Goal: Transaction & Acquisition: Purchase product/service

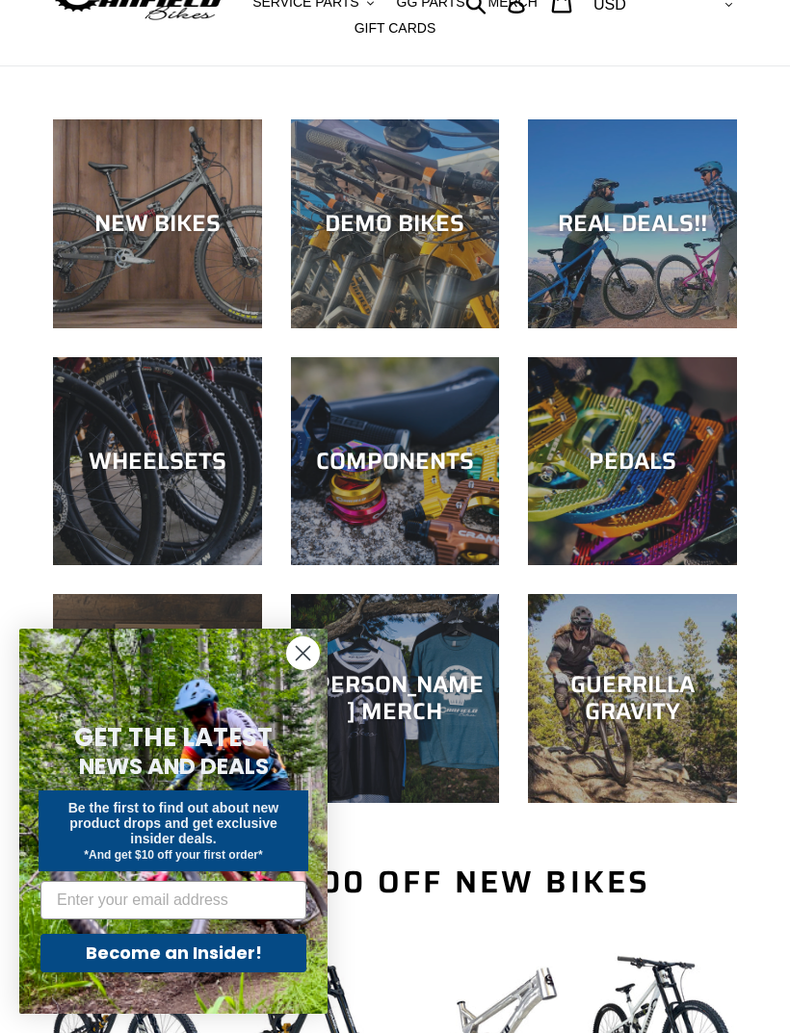
click at [307, 653] on circle "Close dialog" at bounding box center [303, 653] width 32 height 32
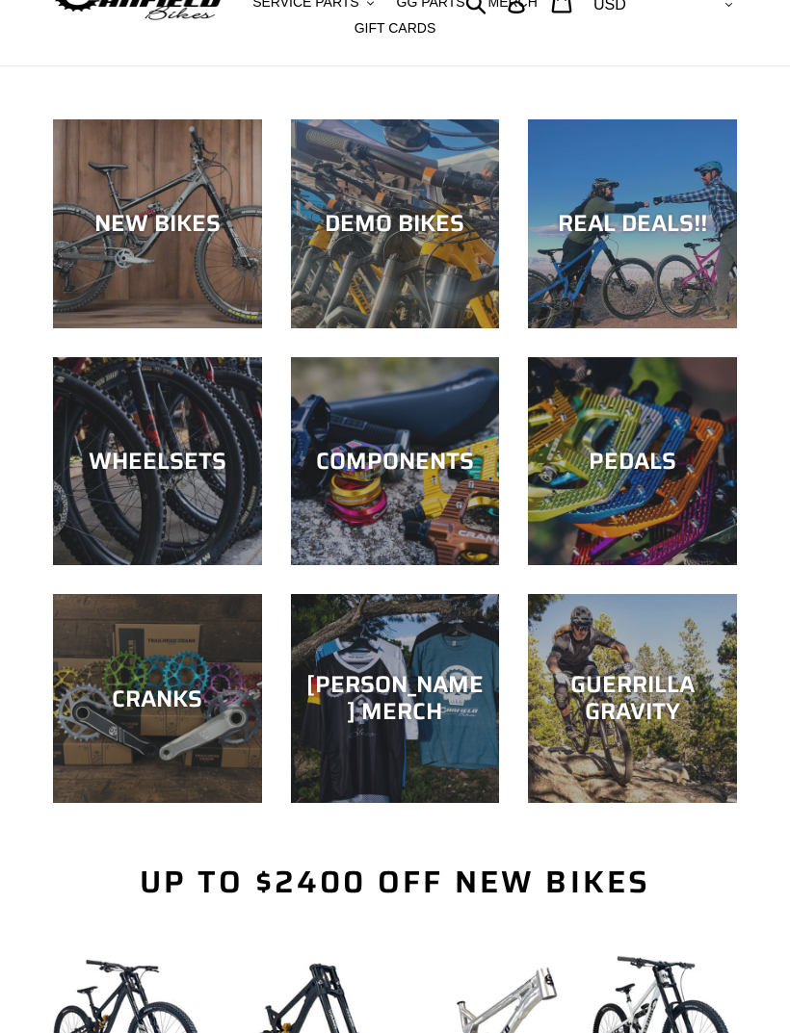
click at [659, 460] on div "PEDALS" at bounding box center [632, 462] width 209 height 28
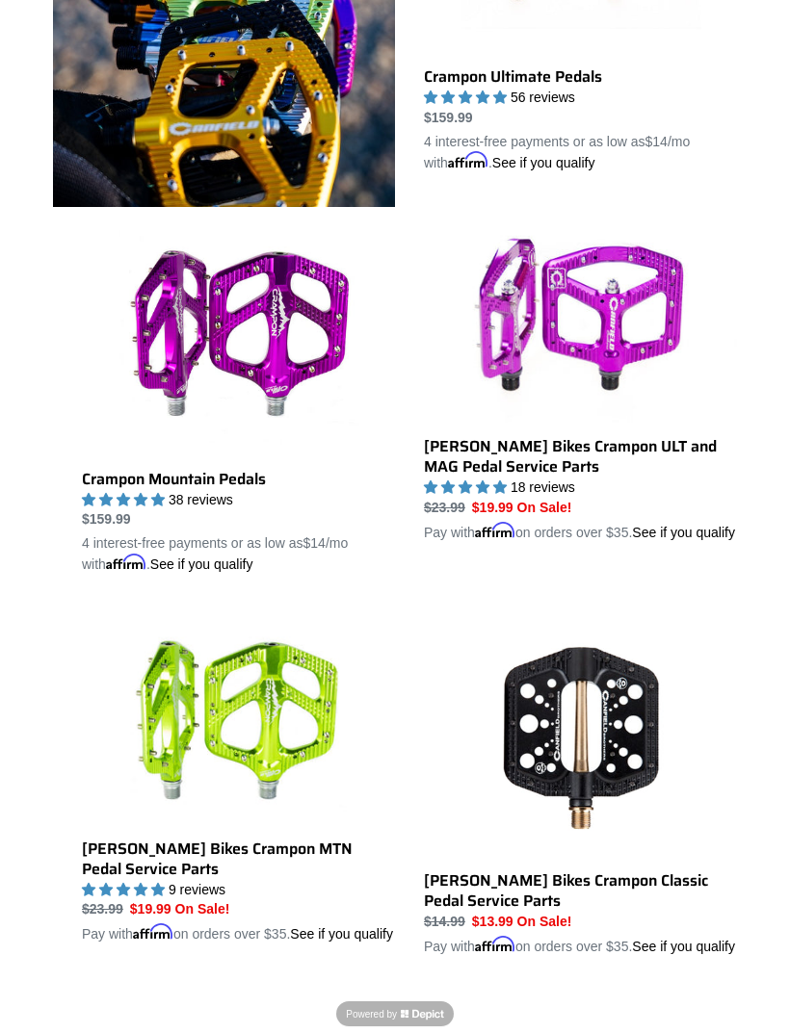
scroll to position [787, 0]
click at [597, 730] on link "Canfield Bikes Crampon Classic Pedal Service Parts" at bounding box center [580, 787] width 313 height 341
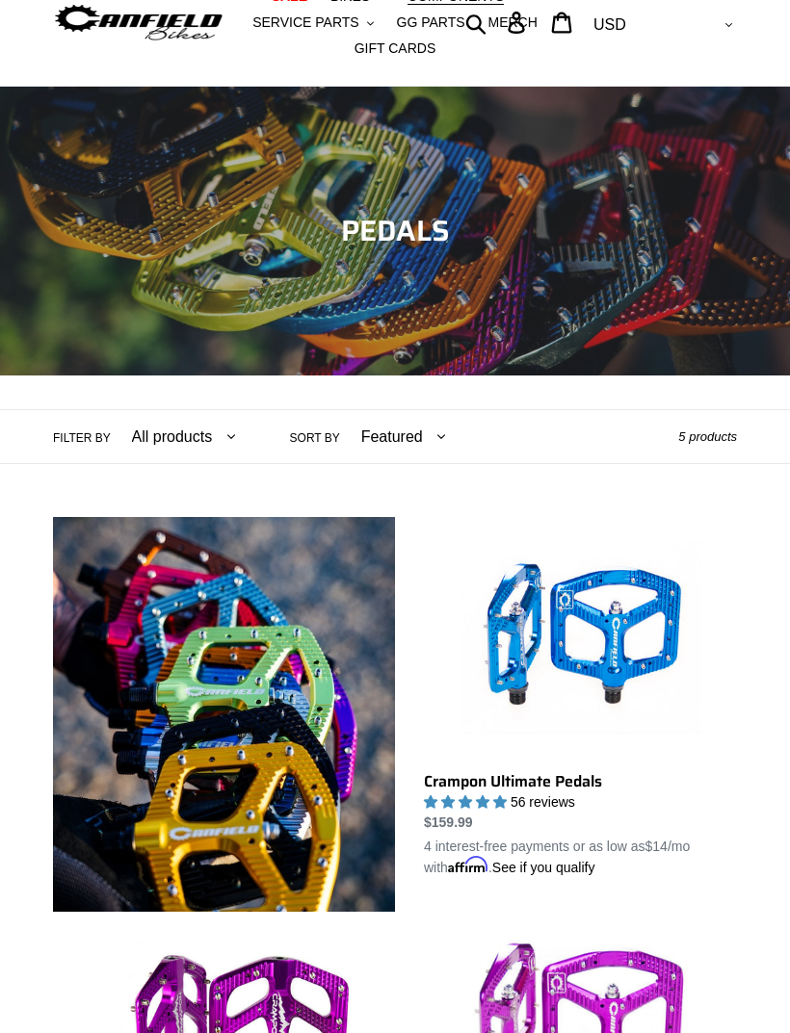
scroll to position [0, 0]
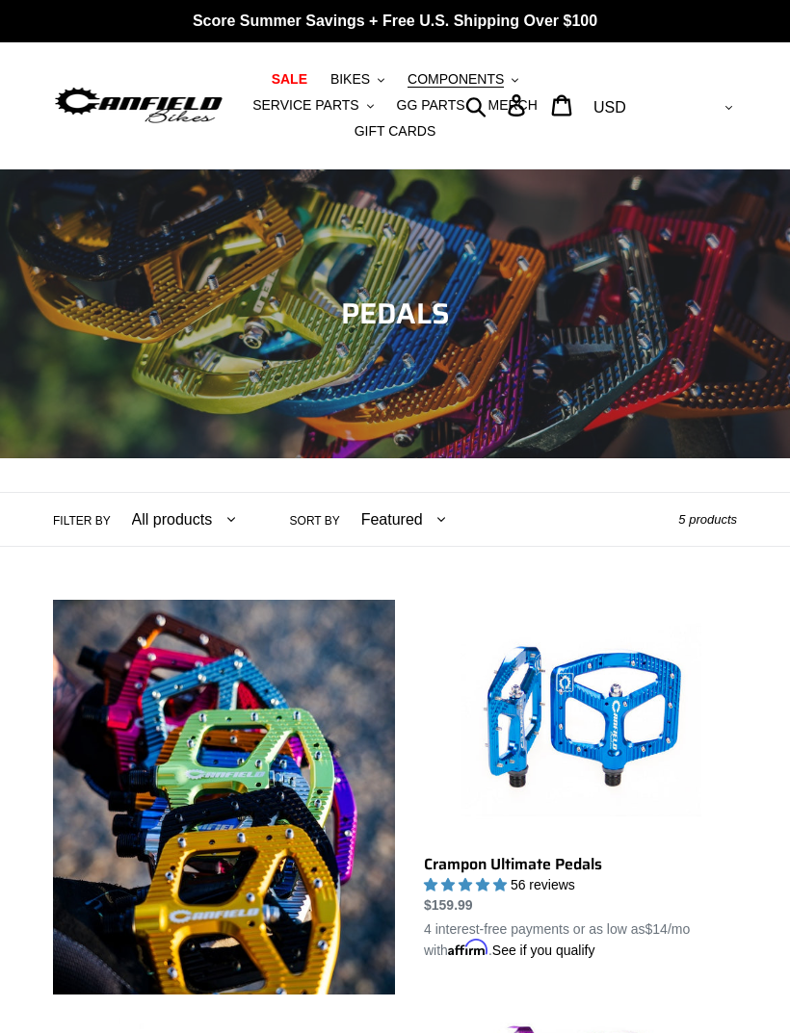
click at [478, 82] on span "COMPONENTS" at bounding box center [455, 79] width 96 height 16
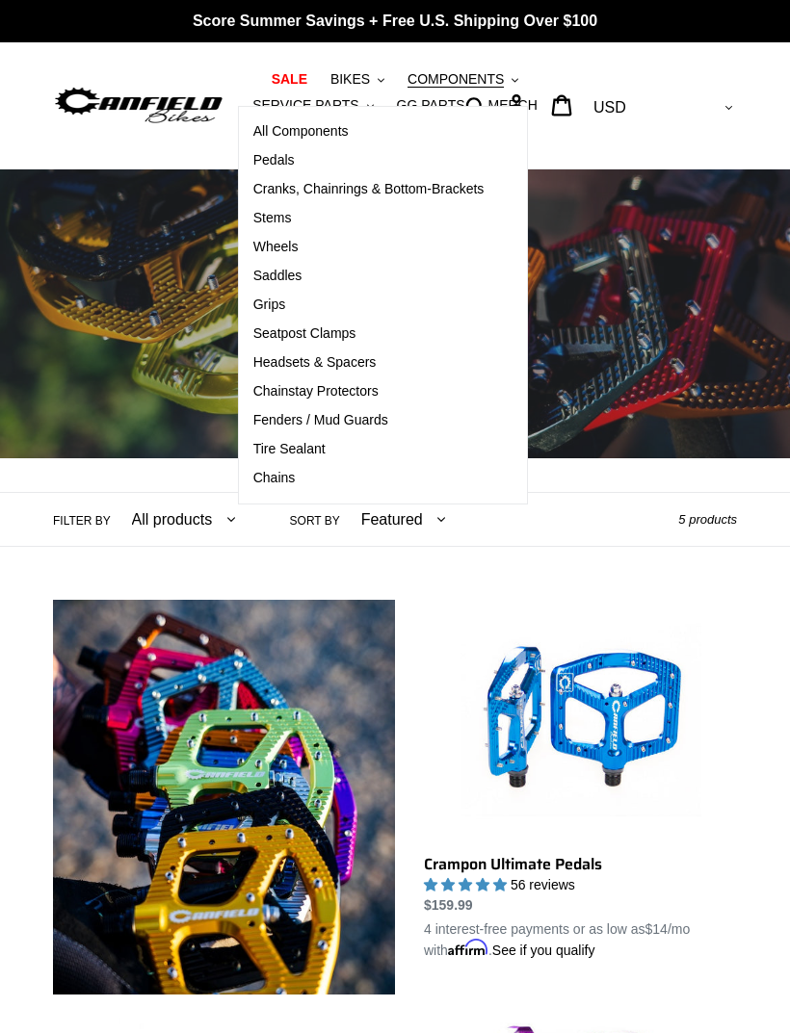
click at [270, 163] on span "Pedals" at bounding box center [273, 160] width 41 height 16
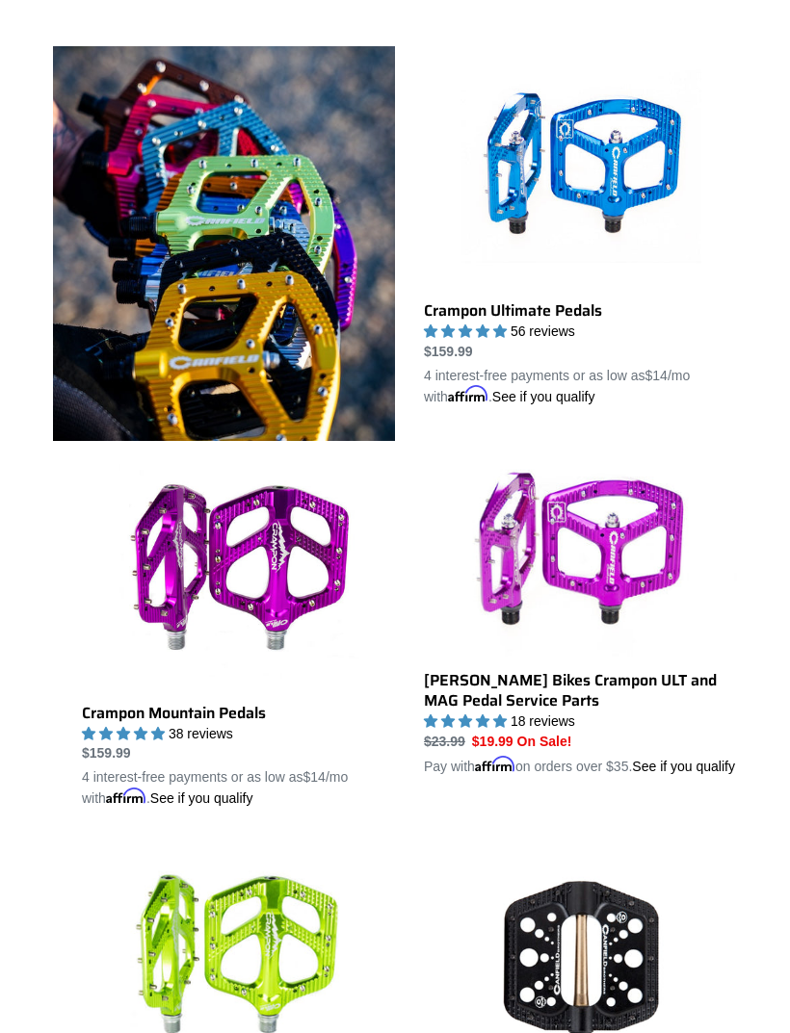
scroll to position [554, 0]
click at [596, 175] on link "Crampon Ultimate Pedals" at bounding box center [580, 226] width 313 height 361
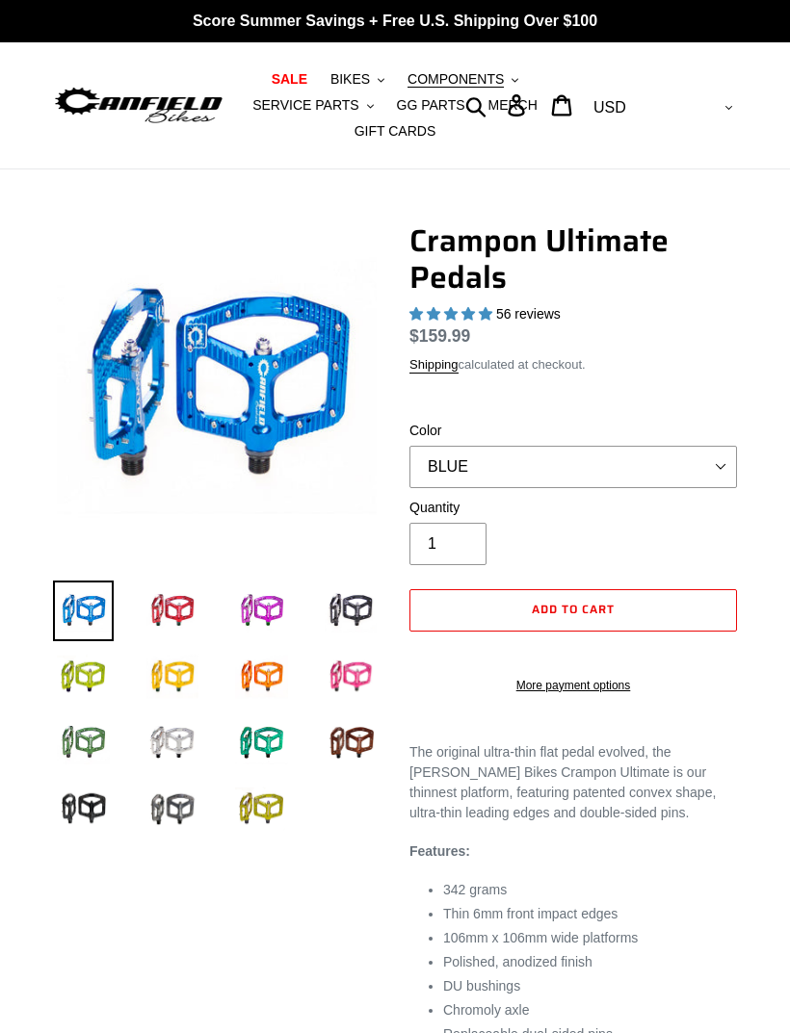
select select "highest-rating"
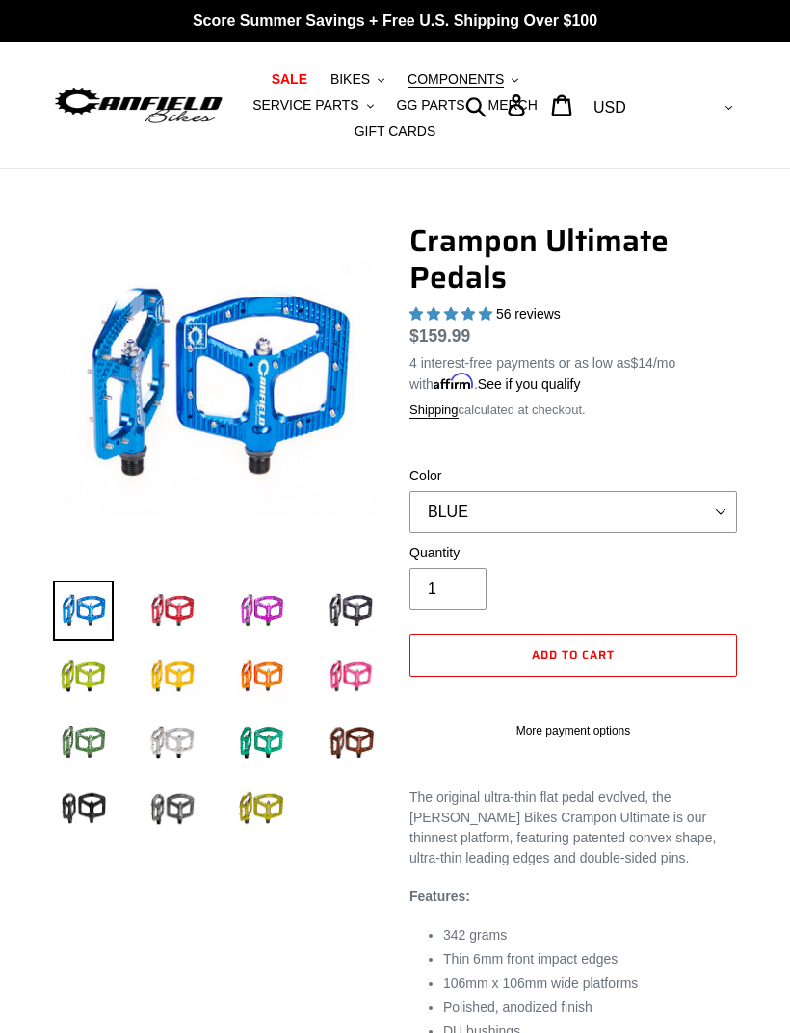
click at [339, 626] on img at bounding box center [351, 611] width 61 height 61
